Goal: Entertainment & Leisure: Consume media (video, audio)

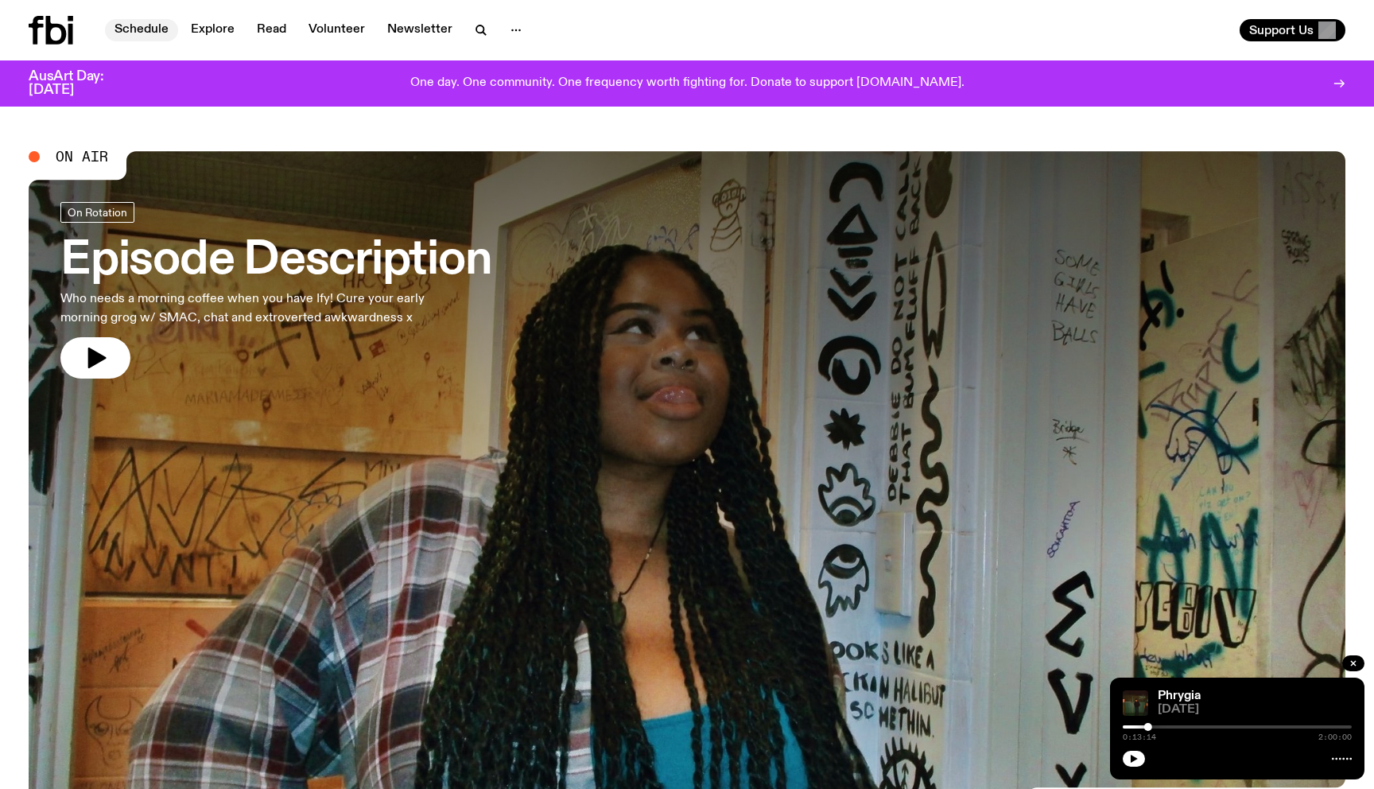
click at [152, 29] on link "Schedule" at bounding box center [141, 30] width 73 height 22
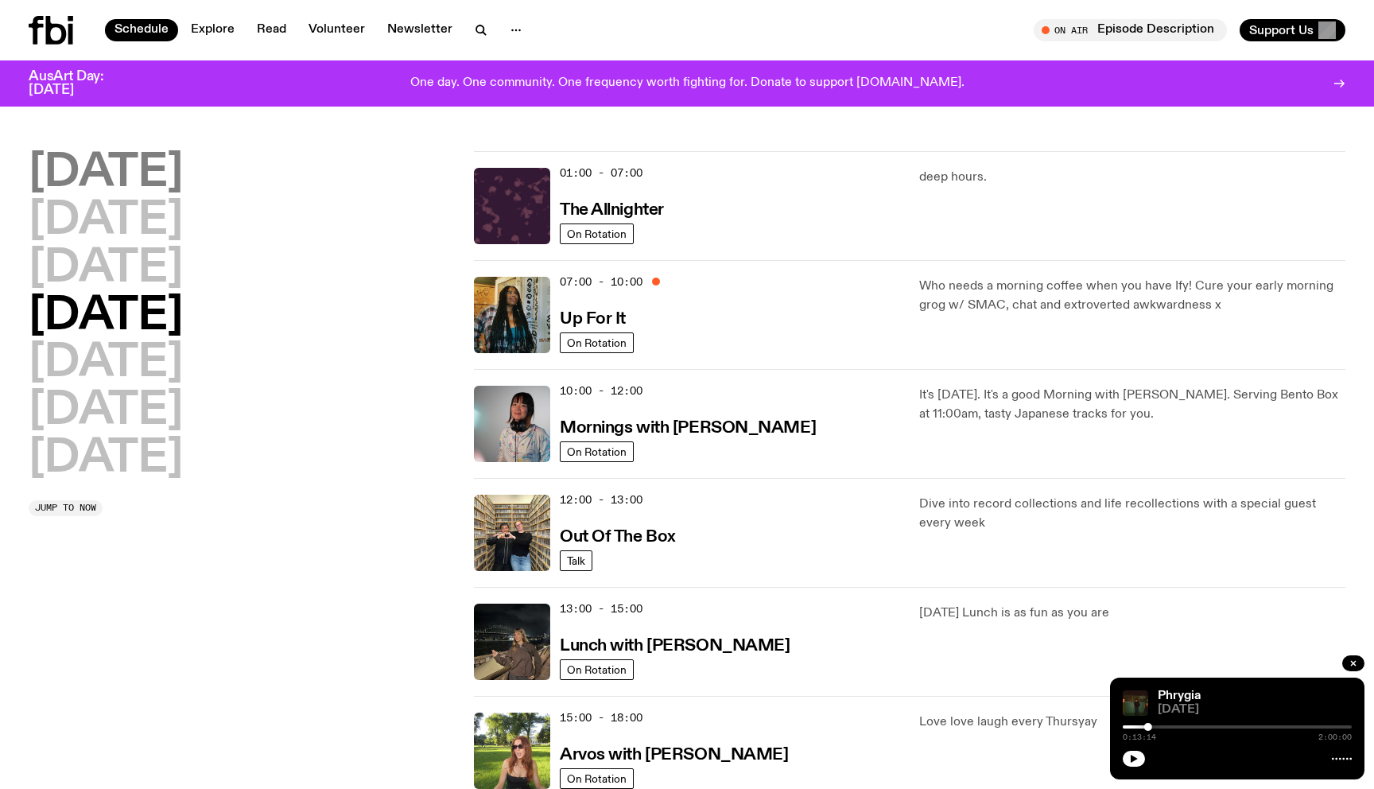
click at [170, 157] on h2 "[DATE]" at bounding box center [106, 173] width 154 height 45
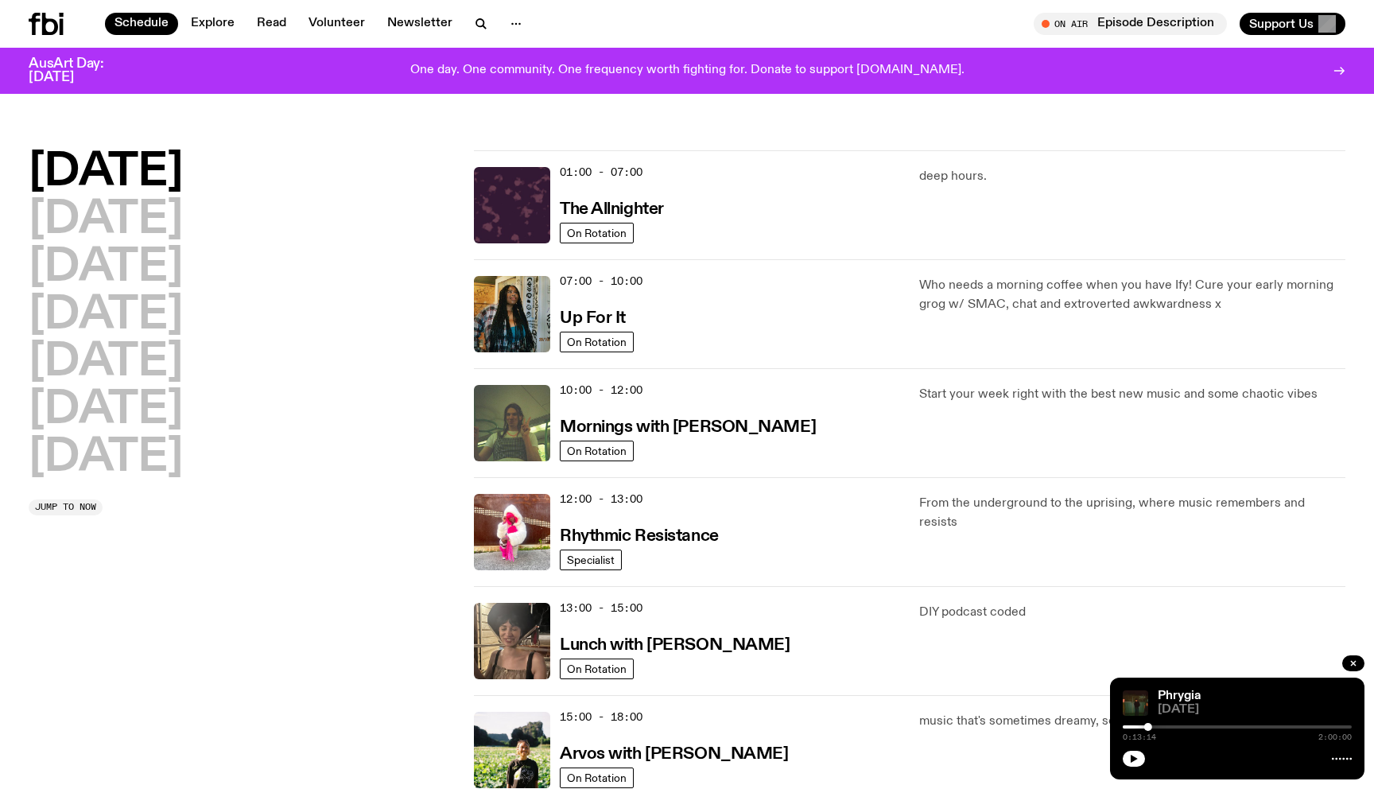
scroll to position [45, 0]
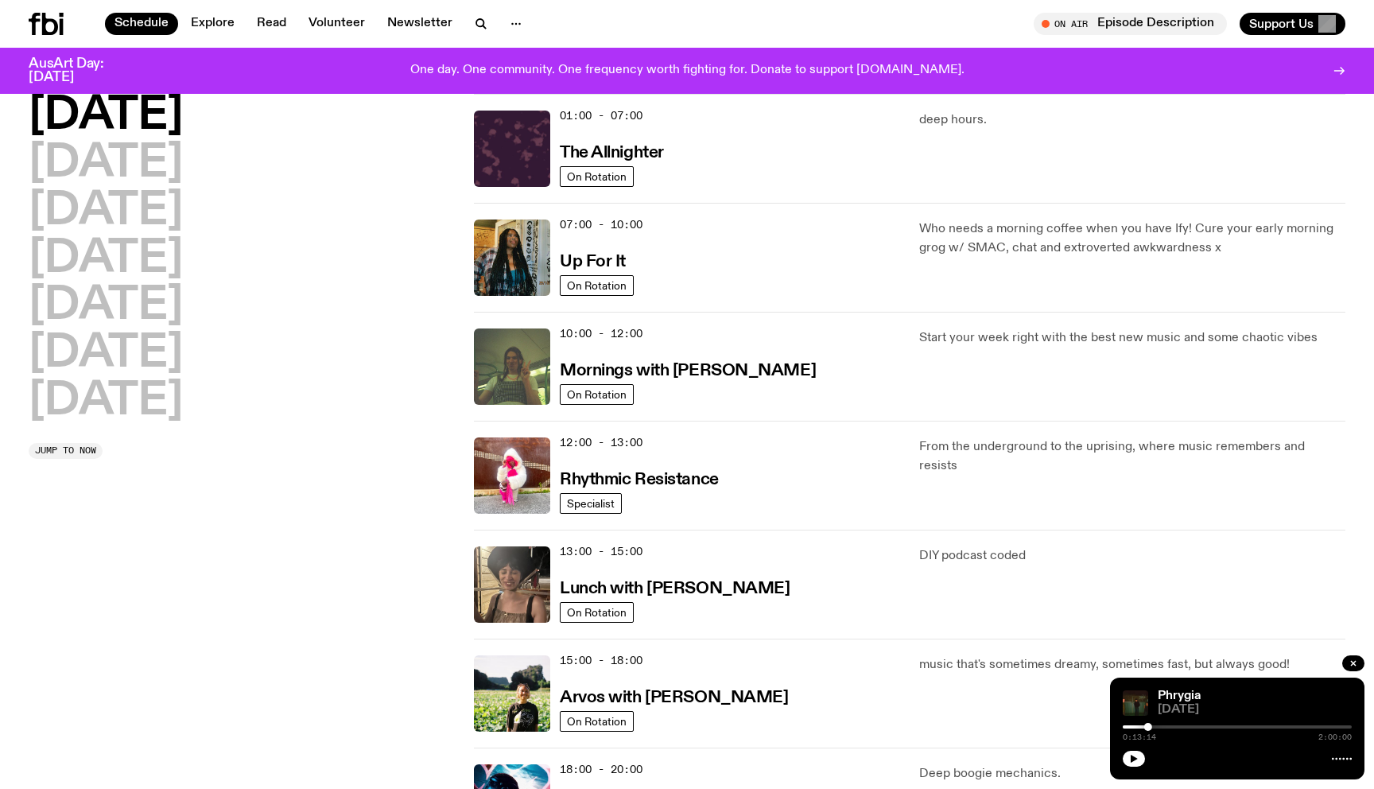
click at [166, 121] on h2 "[DATE]" at bounding box center [106, 116] width 154 height 45
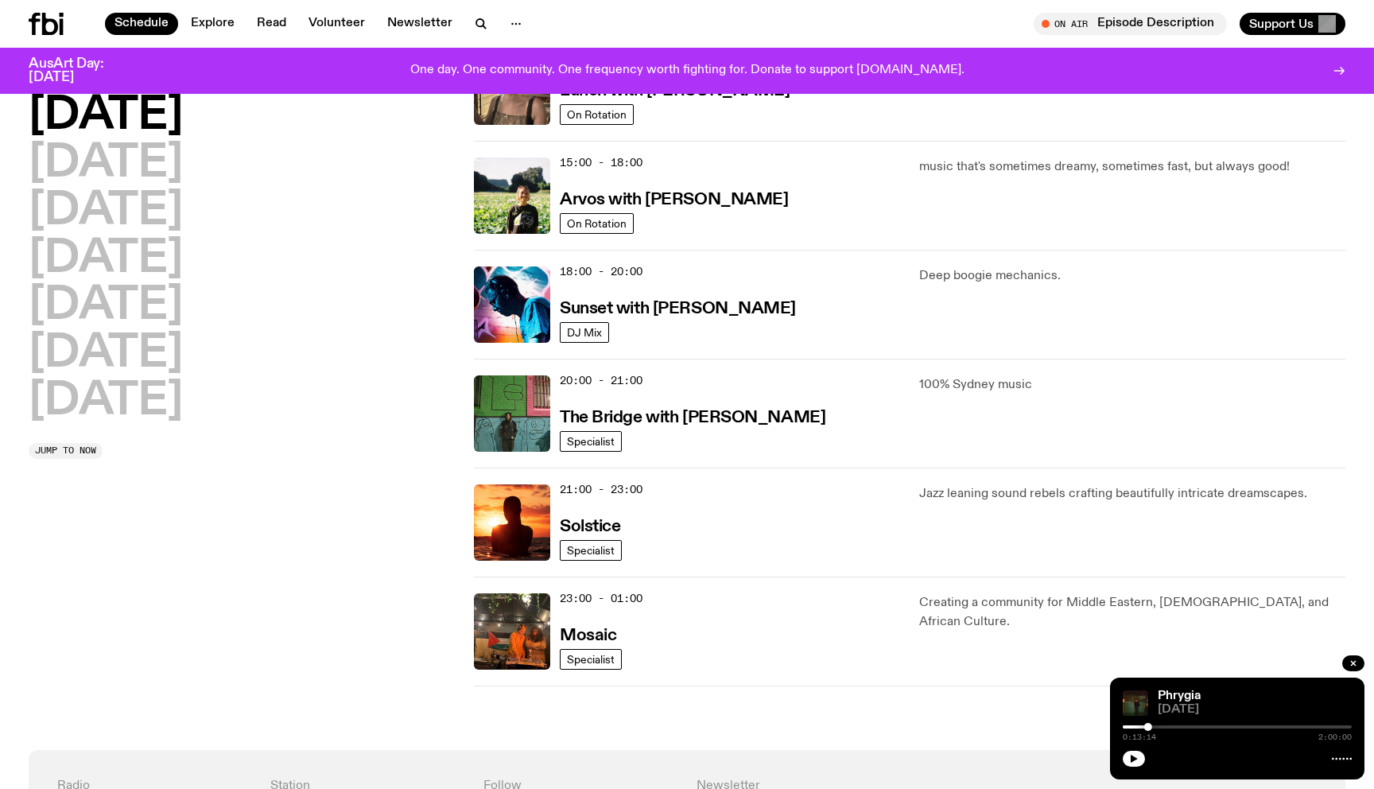
scroll to position [537, 0]
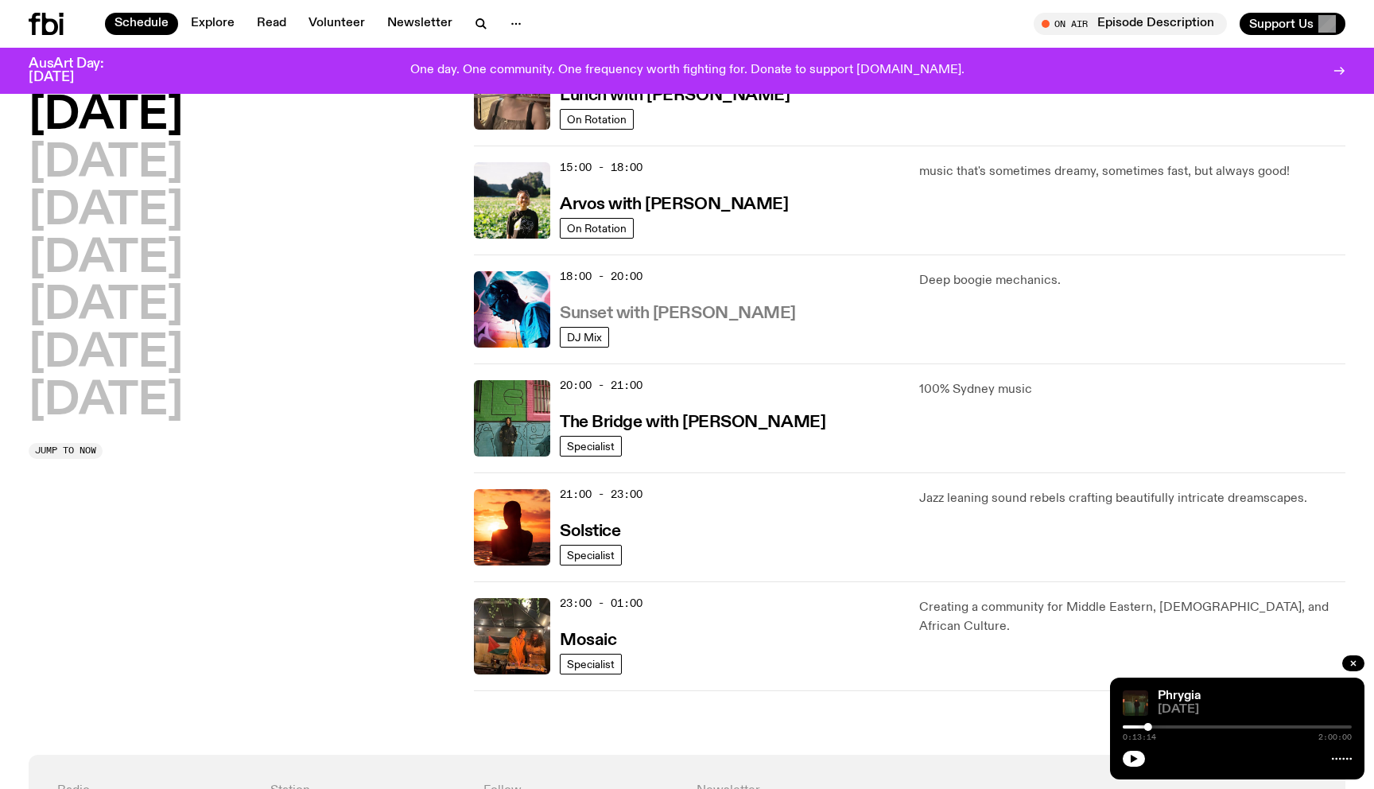
click at [719, 317] on h3 "Sunset with [PERSON_NAME]" at bounding box center [678, 313] width 236 height 17
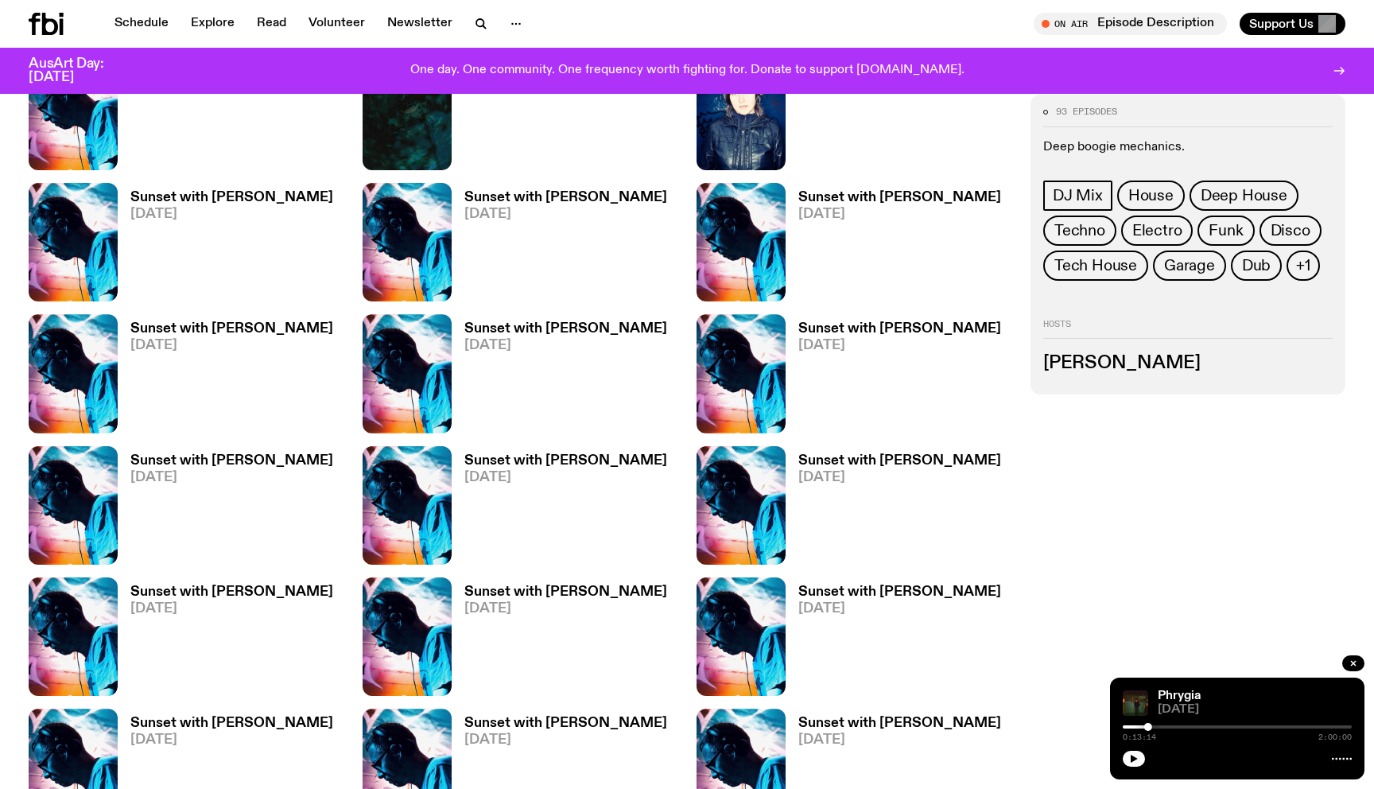
scroll to position [879, 0]
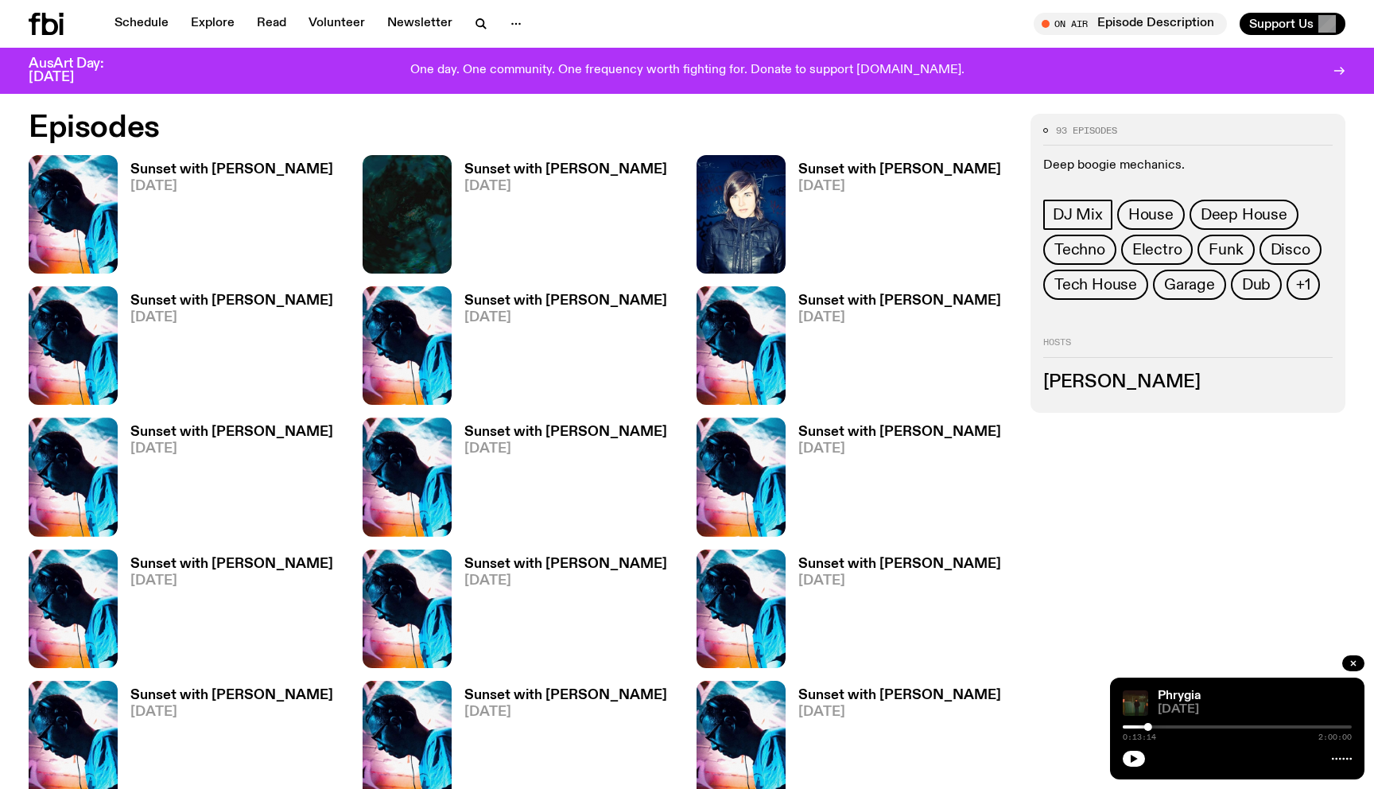
click at [283, 163] on h3 "Sunset with [PERSON_NAME]" at bounding box center [231, 170] width 203 height 14
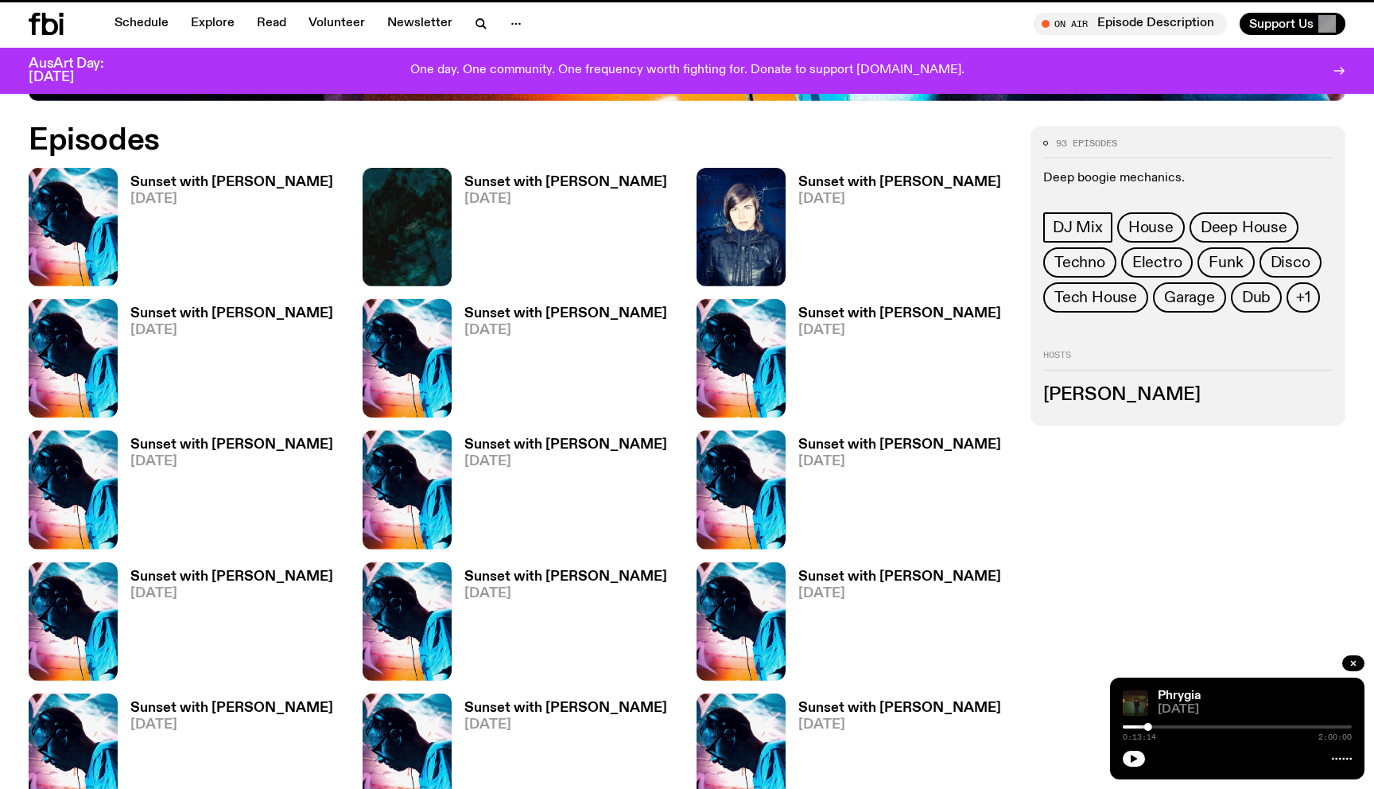
scroll to position [866, 0]
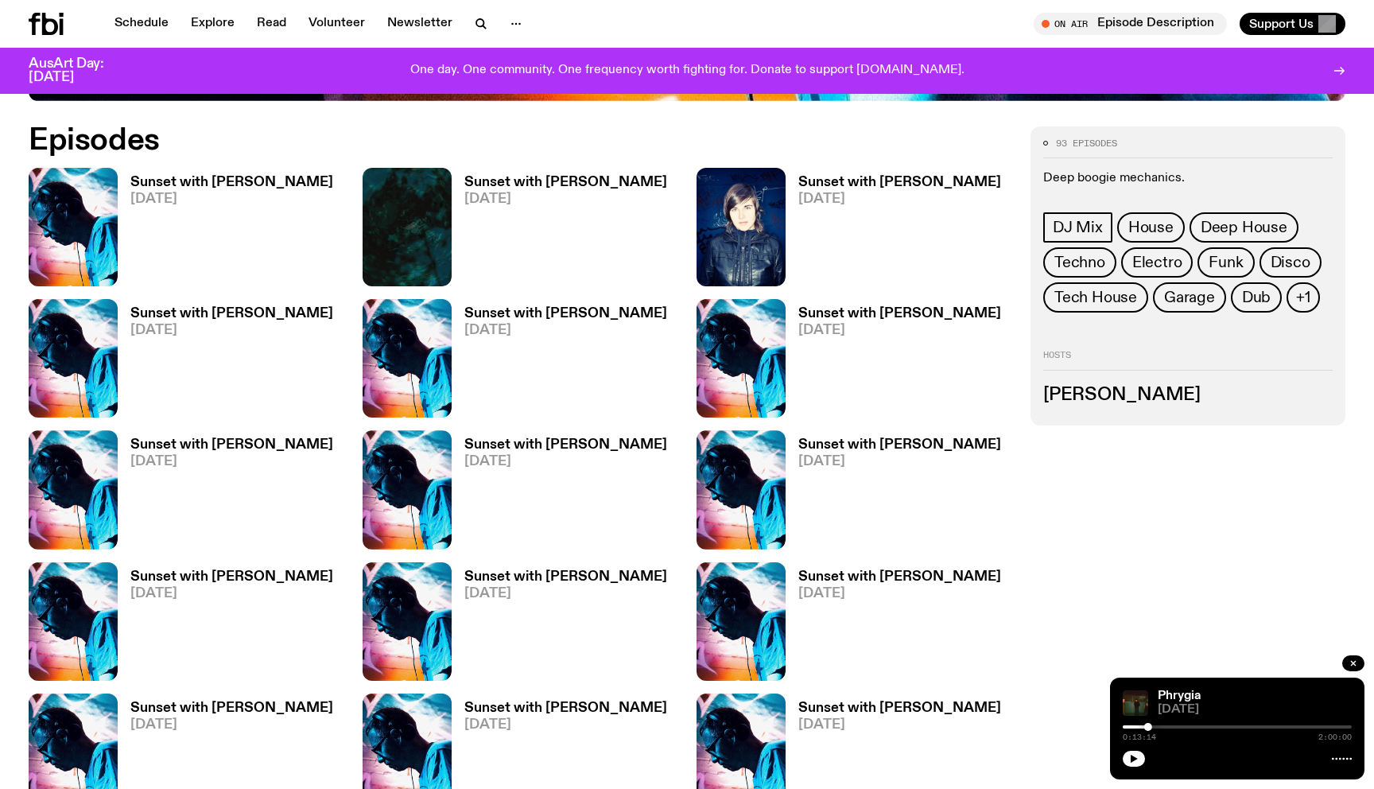
click at [529, 187] on h3 "Sunset with [PERSON_NAME]" at bounding box center [565, 183] width 203 height 14
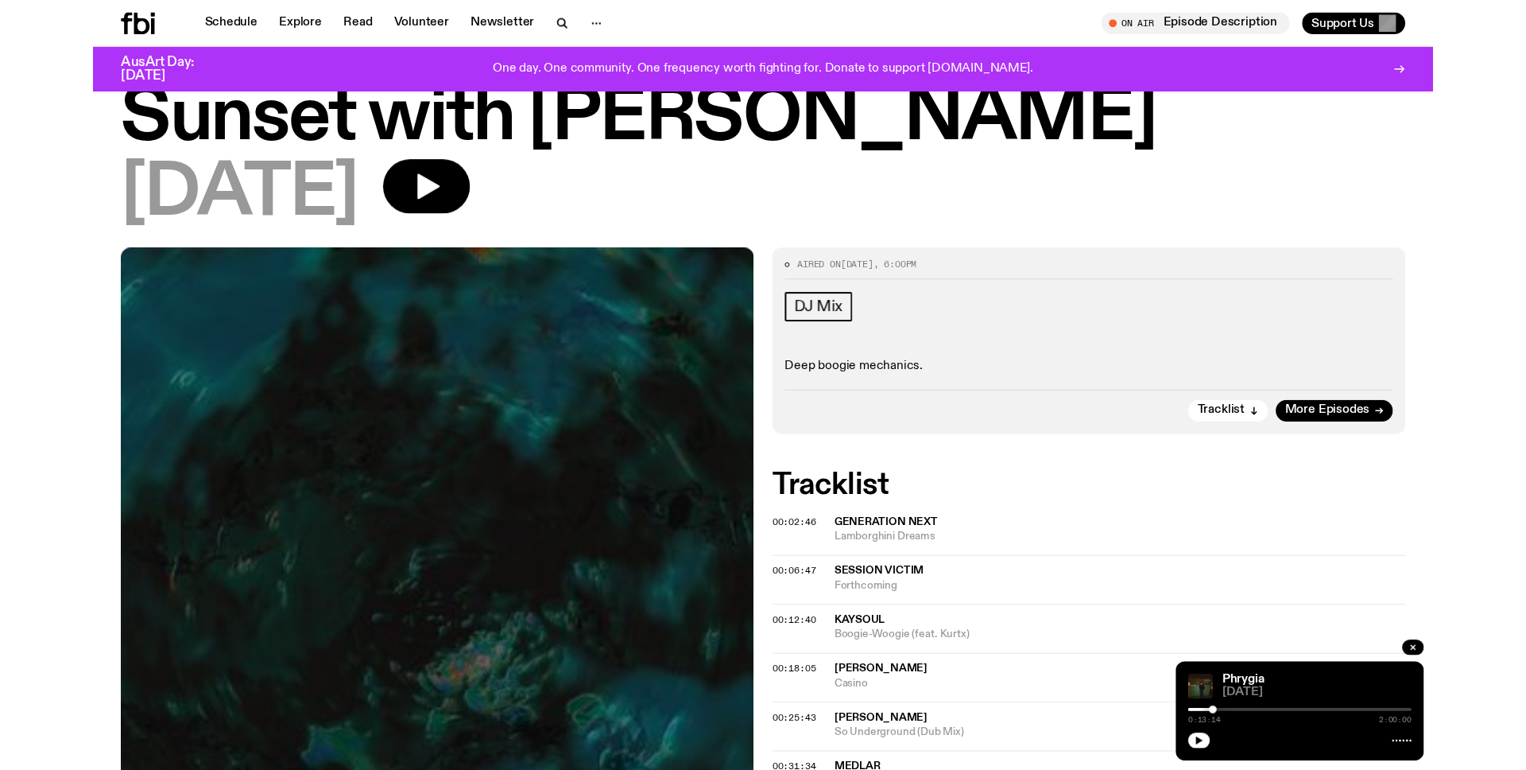
scroll to position [75, 0]
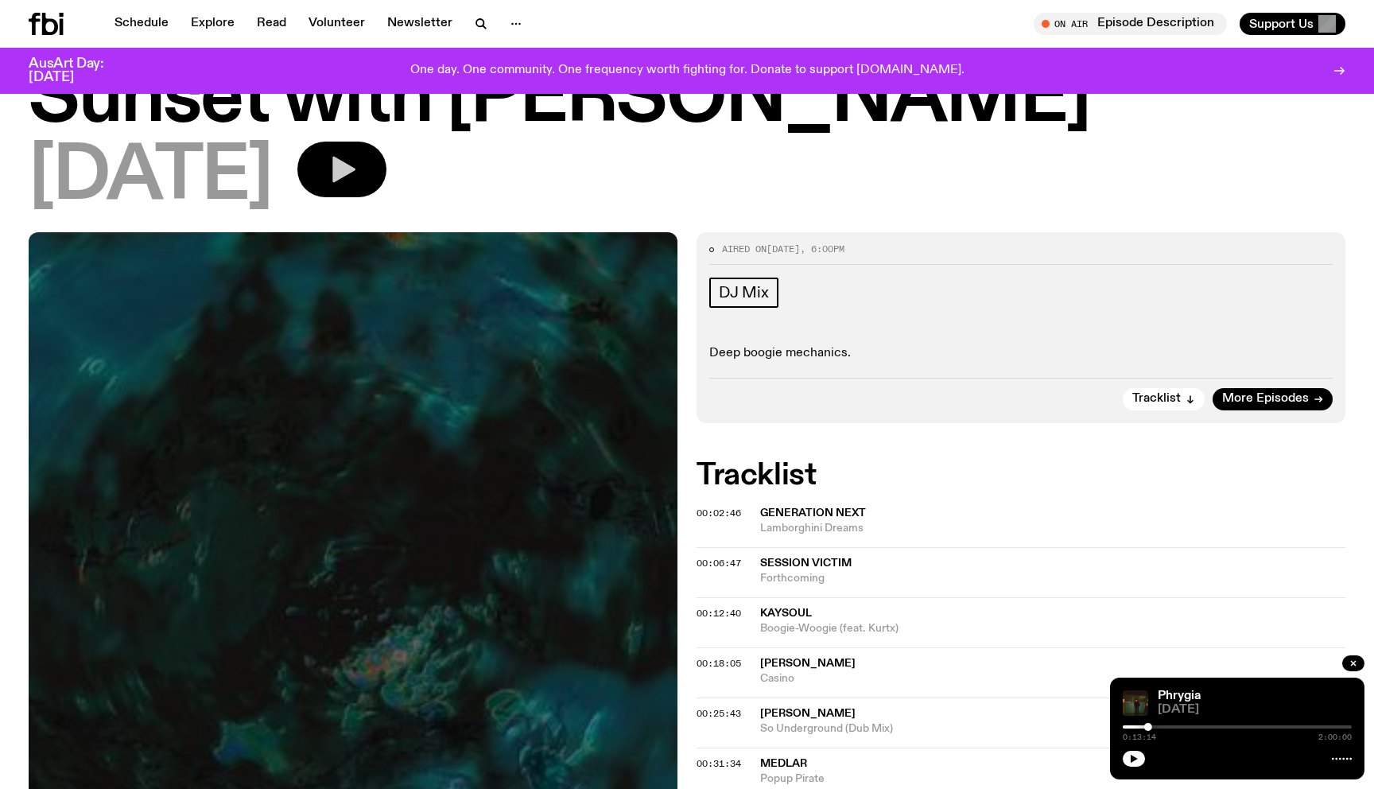
click at [358, 184] on icon "button" at bounding box center [342, 169] width 32 height 32
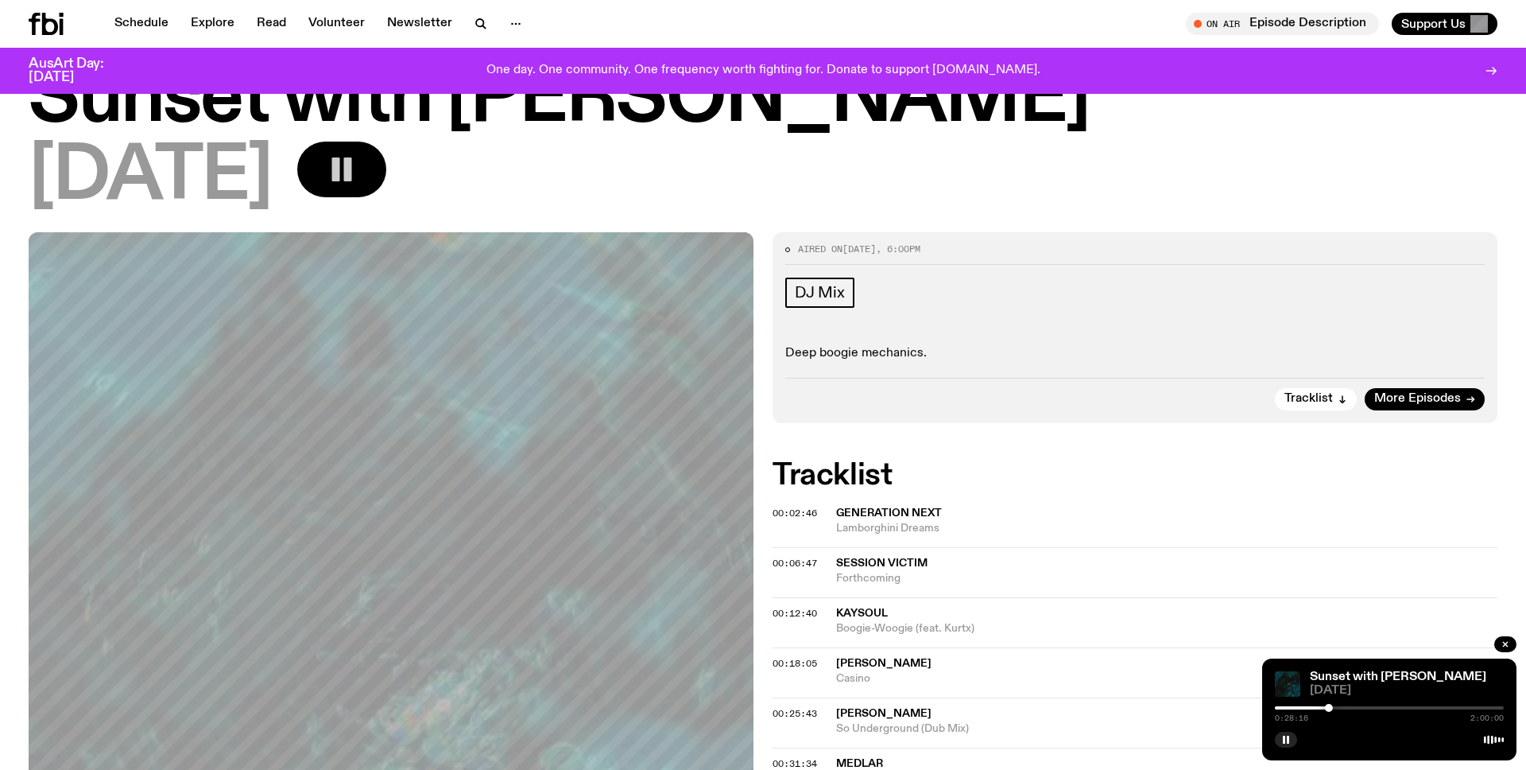
click at [340, 160] on rect "button" at bounding box center [336, 169] width 8 height 24
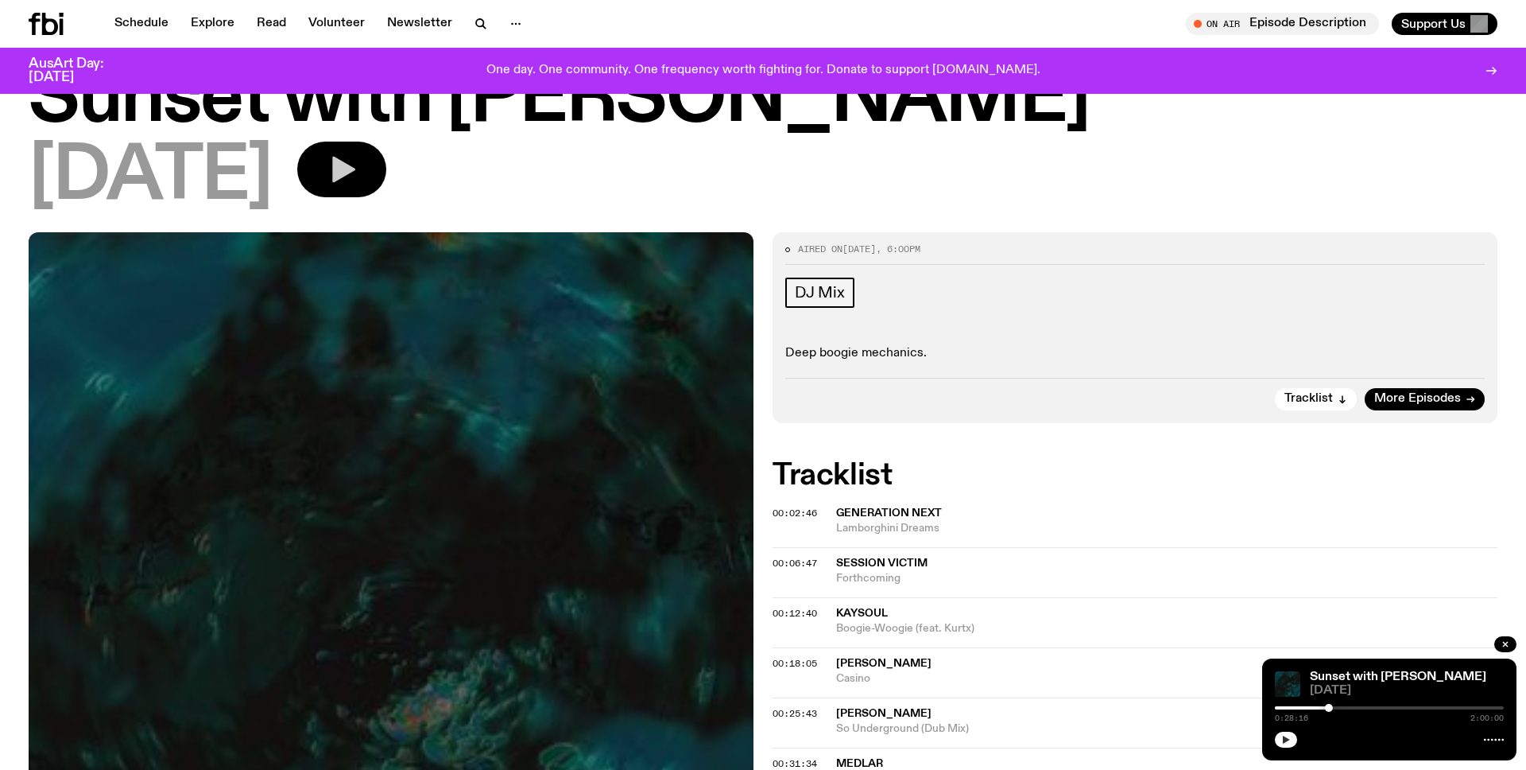
click at [1284, 743] on icon "button" at bounding box center [1287, 740] width 10 height 10
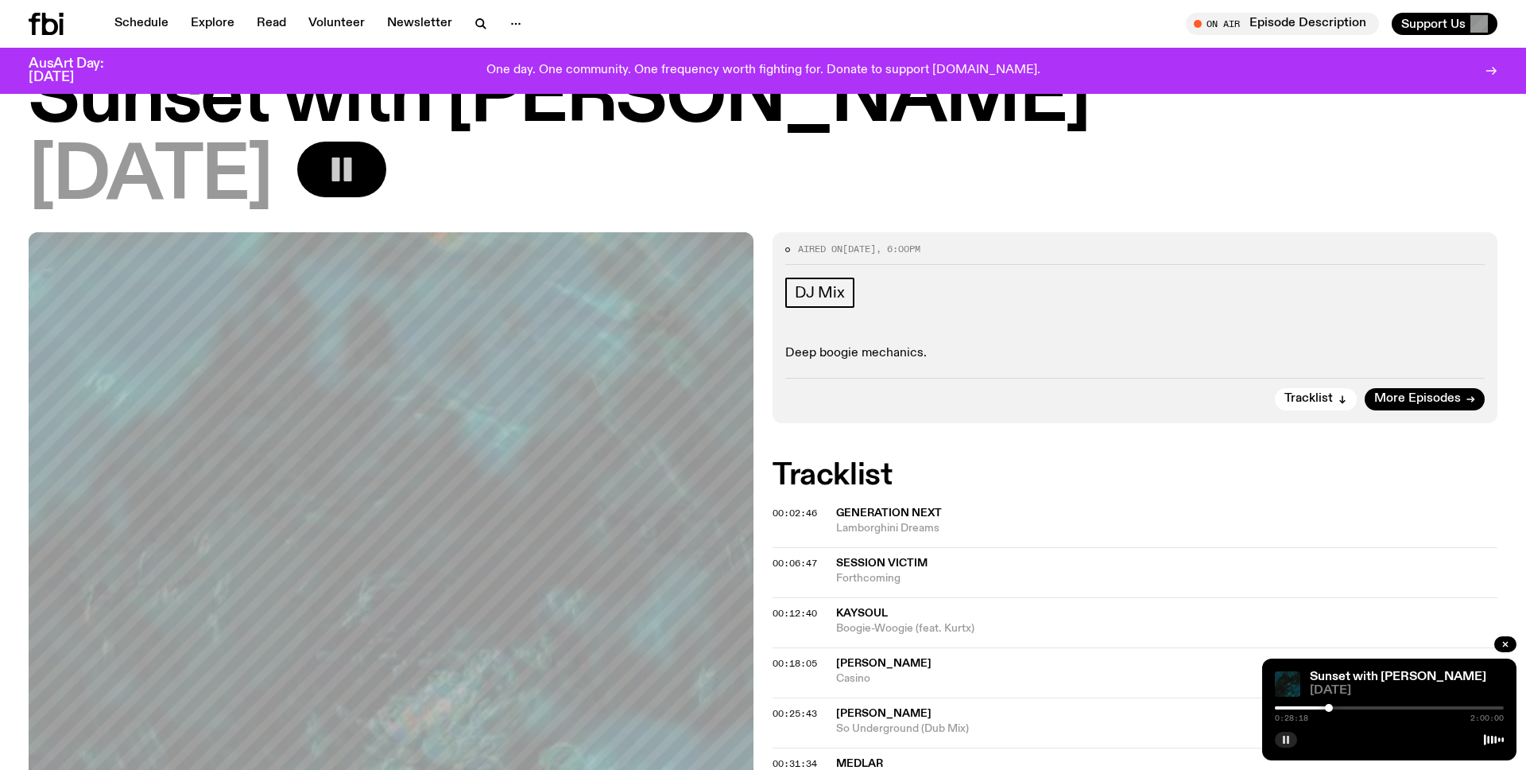
click at [1033, 187] on div "[DATE]" at bounding box center [763, 178] width 1469 height 72
